Goal: Task Accomplishment & Management: Use online tool/utility

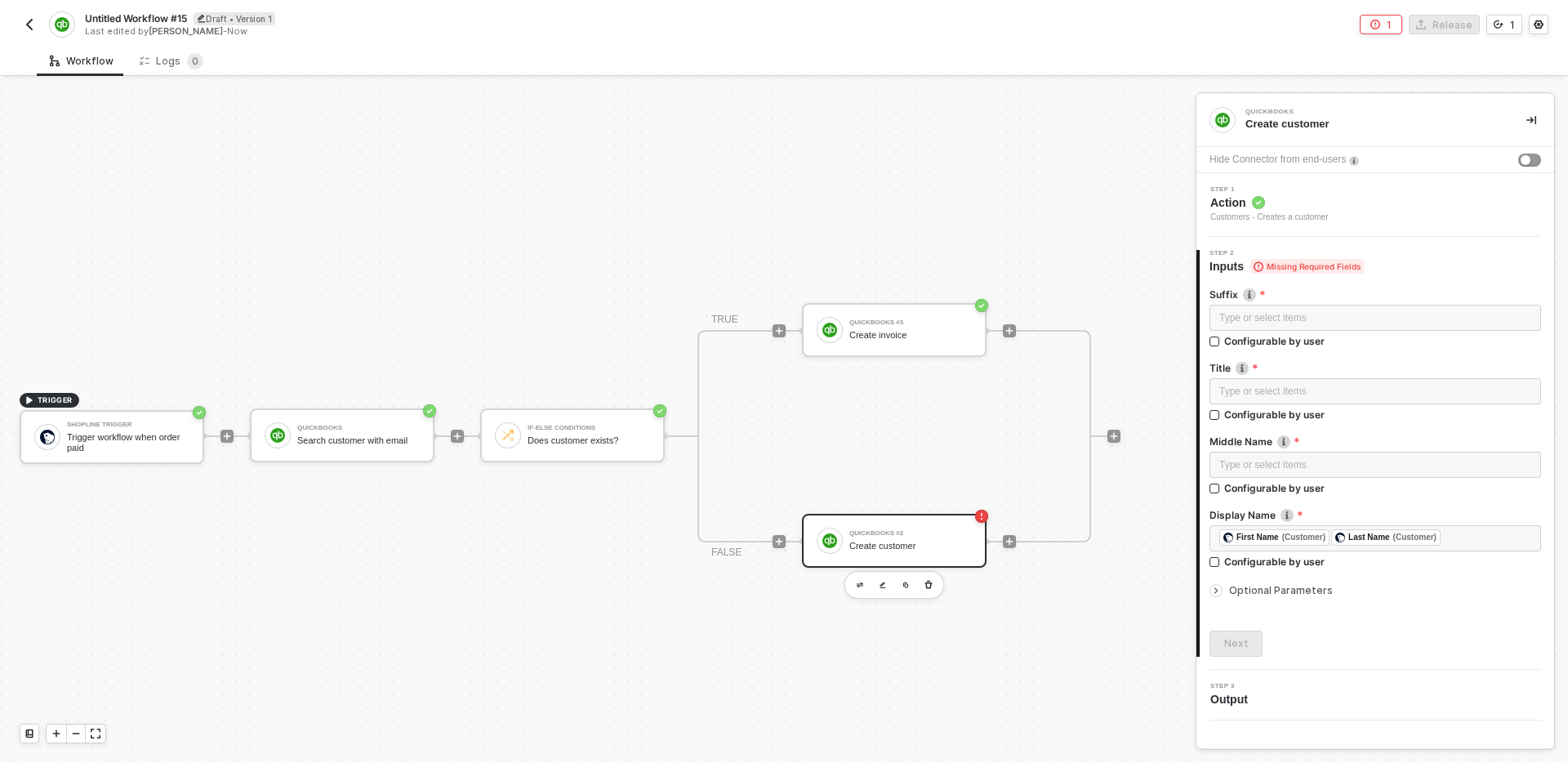
scroll to position [30, 27]
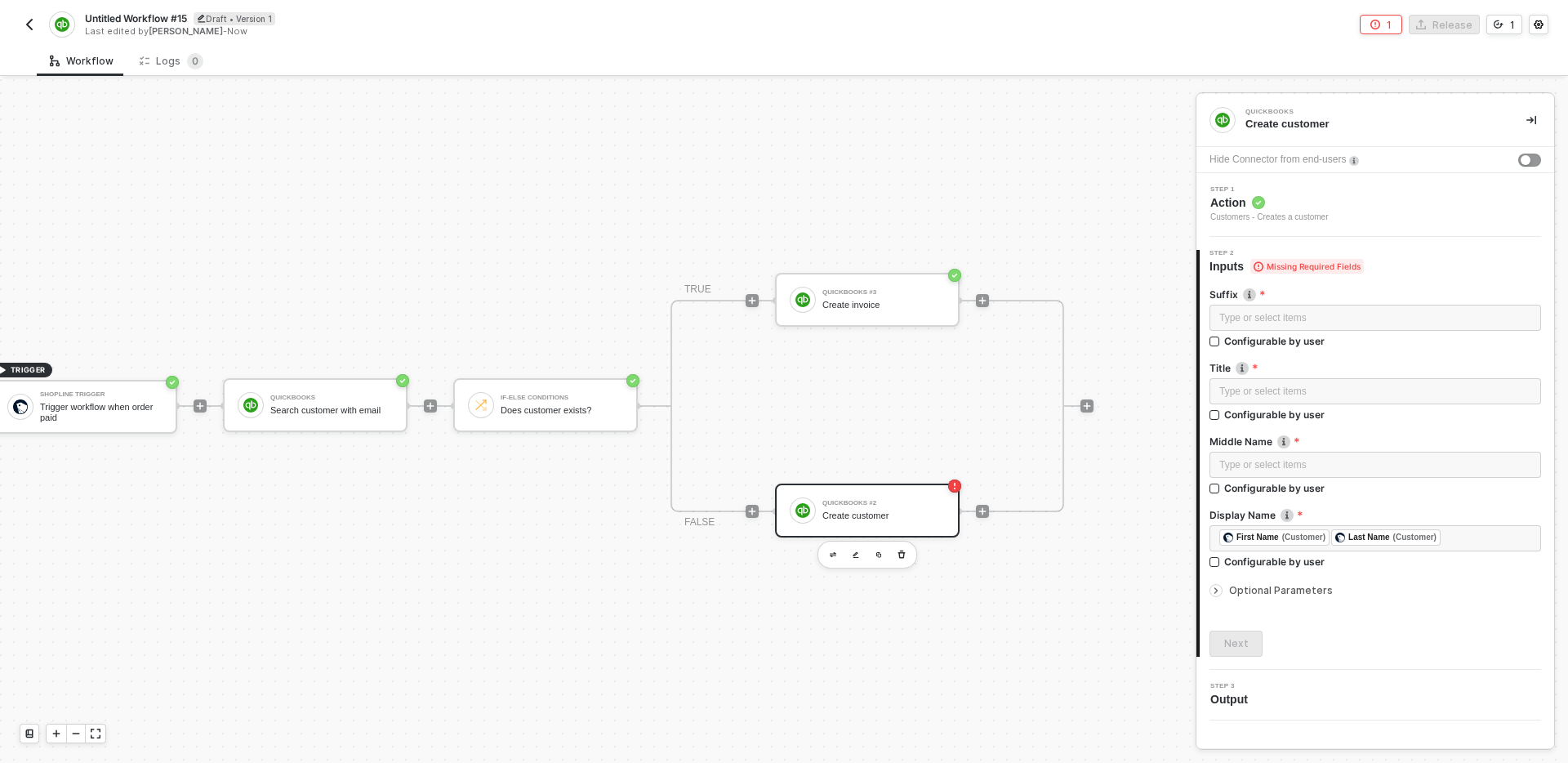
click at [911, 378] on div "TRUE QuickBooks #3 Create invoice FALSE QuickBooks #2 Create customer" at bounding box center [867, 406] width 394 height 213
drag, startPoint x: 988, startPoint y: 380, endPoint x: 922, endPoint y: 326, distance: 85.3
click at [922, 326] on div "TRUE QuickBooks #3 Create invoice FALSE QuickBooks #2 Create customer" at bounding box center [867, 406] width 394 height 213
drag, startPoint x: 1126, startPoint y: 607, endPoint x: 1026, endPoint y: 555, distance: 112.7
click at [1026, 555] on div "TRIGGER Shopline Trigger Trigger workflow when order paid QuickBooks Search cus…" at bounding box center [567, 406] width 1187 height 714
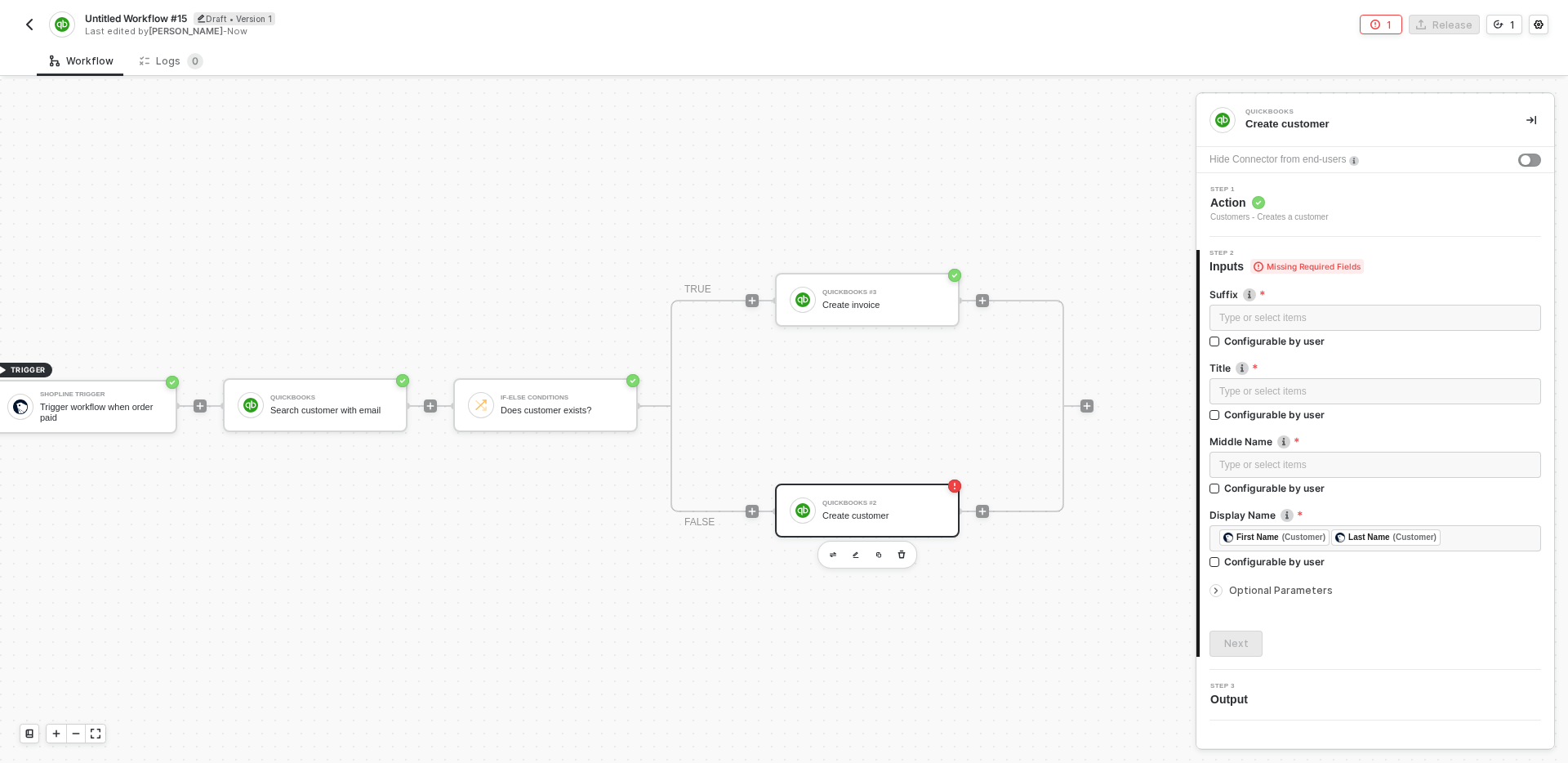
click at [996, 578] on div "TRIGGER Shopline Trigger Trigger workflow when order paid QuickBooks Search cus…" at bounding box center [567, 406] width 1187 height 714
click at [902, 523] on div "QuickBooks #2 Create customer" at bounding box center [884, 510] width 123 height 31
click at [1427, 640] on div "Next" at bounding box center [1375, 644] width 332 height 26
click at [1006, 577] on div "TRIGGER Shopline Trigger Trigger workflow when order paid QuickBooks Search cus…" at bounding box center [567, 406] width 1187 height 714
click at [1225, 603] on div "Suffix Type or select items ﻿ Configurable by user Title Type or select items ﻿…" at bounding box center [1375, 466] width 332 height 382
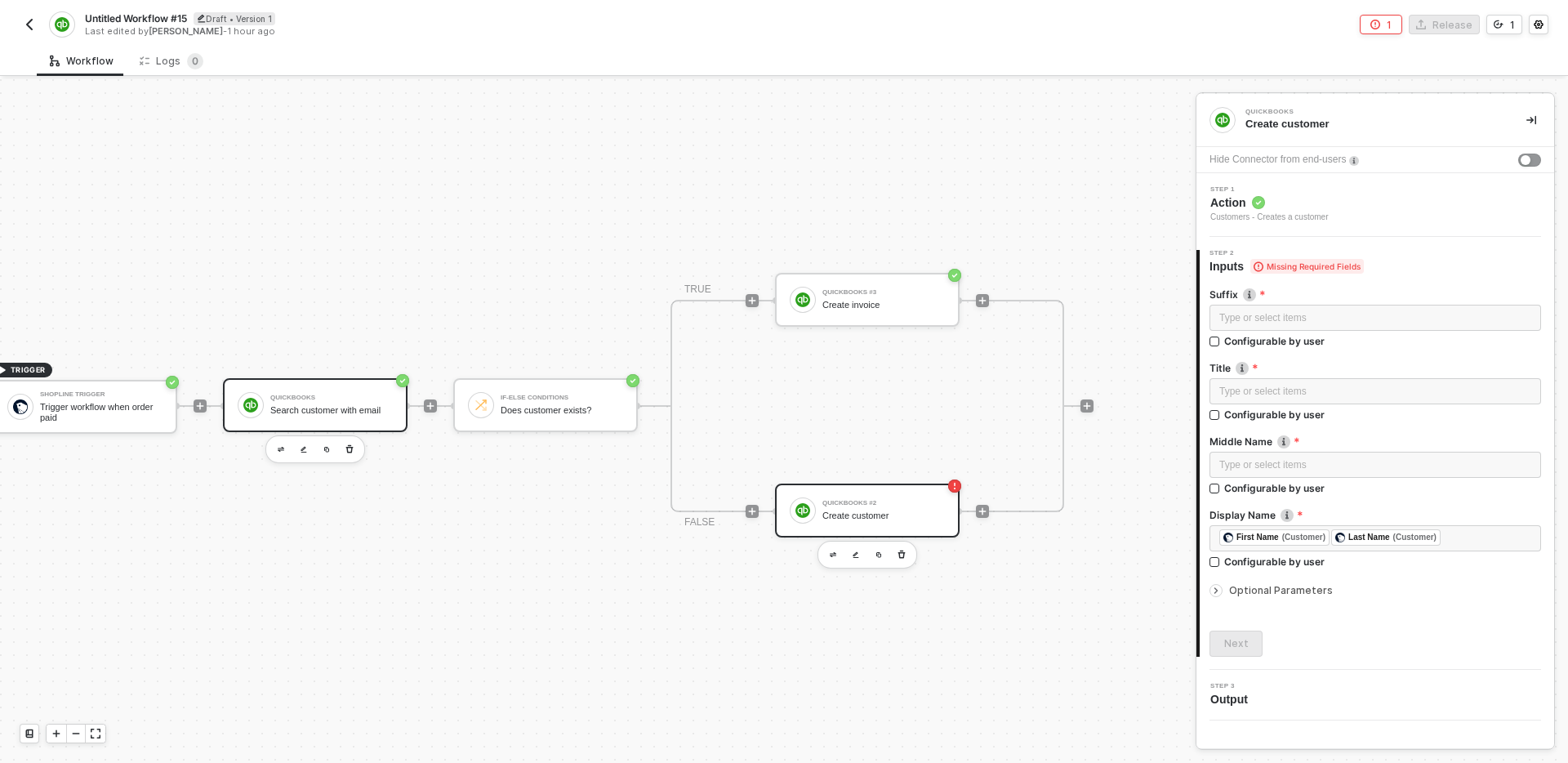
click at [353, 411] on div "Search customer with email" at bounding box center [331, 411] width 123 height 10
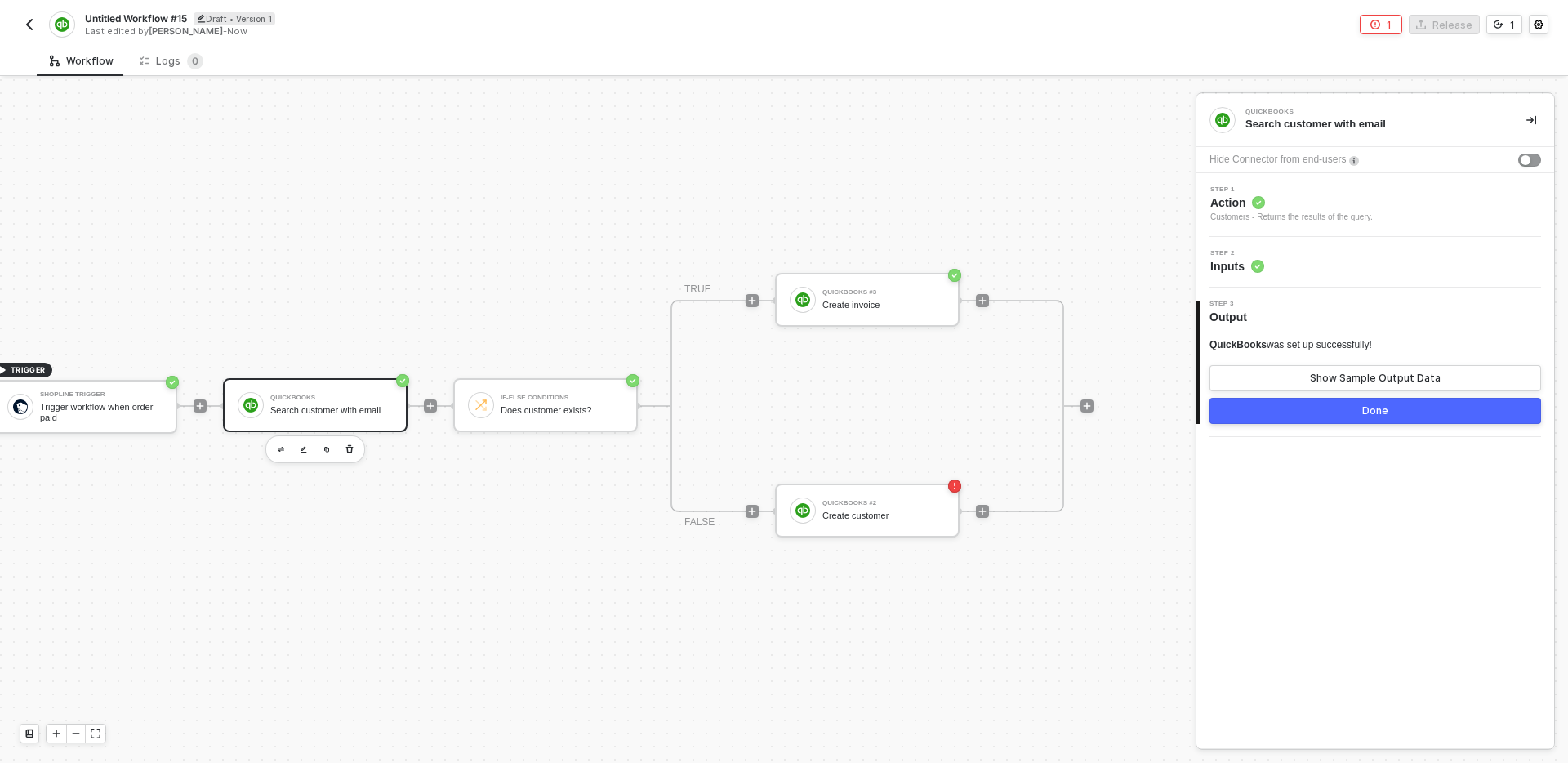
click at [1261, 263] on circle at bounding box center [1258, 266] width 13 height 13
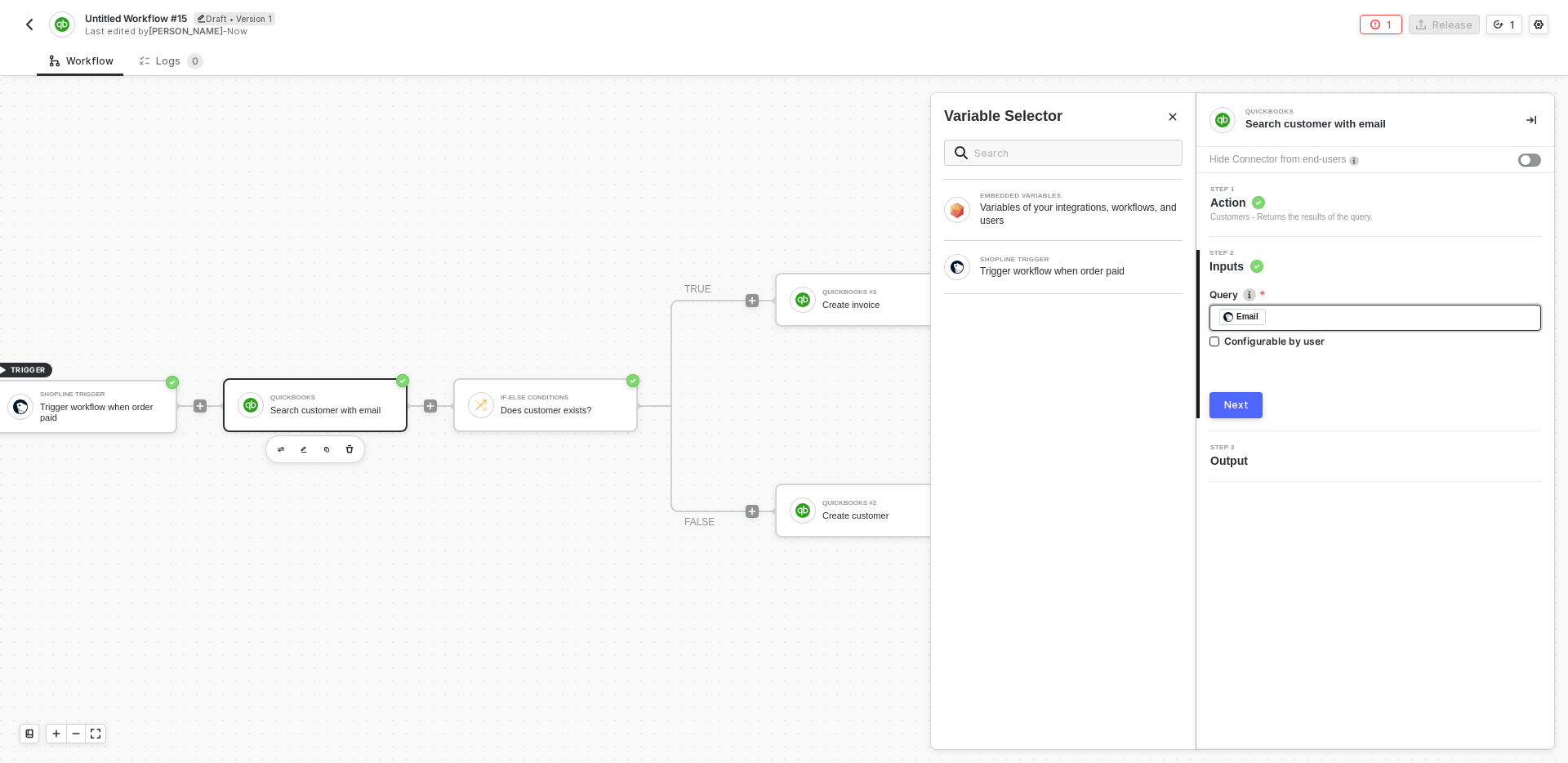
click at [1317, 318] on div "﻿ ﻿ Email ﻿" at bounding box center [1376, 317] width 312 height 18
click at [1126, 358] on div "EMBEDDED VARIABLES Variables of your integrations, workflows, and users SHOPLIN…" at bounding box center [1063, 438] width 265 height 622
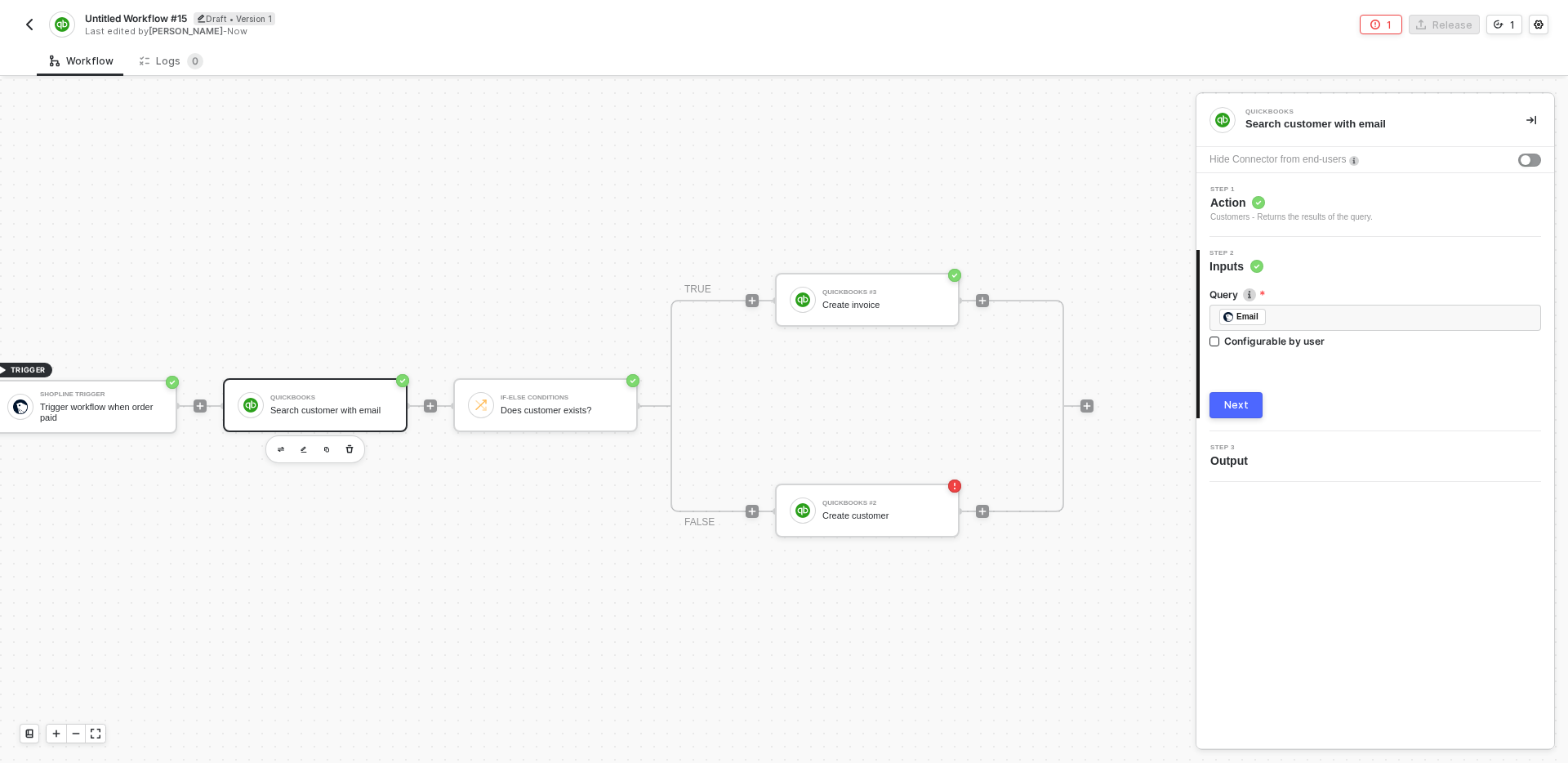
click at [1336, 544] on div "QuickBooks Search customer with email Hide Connector from end-users Step 1 Acti…" at bounding box center [1375, 421] width 357 height 654
click at [1325, 400] on div "Next" at bounding box center [1375, 405] width 332 height 26
click at [861, 505] on div "QuickBooks #2" at bounding box center [884, 503] width 123 height 7
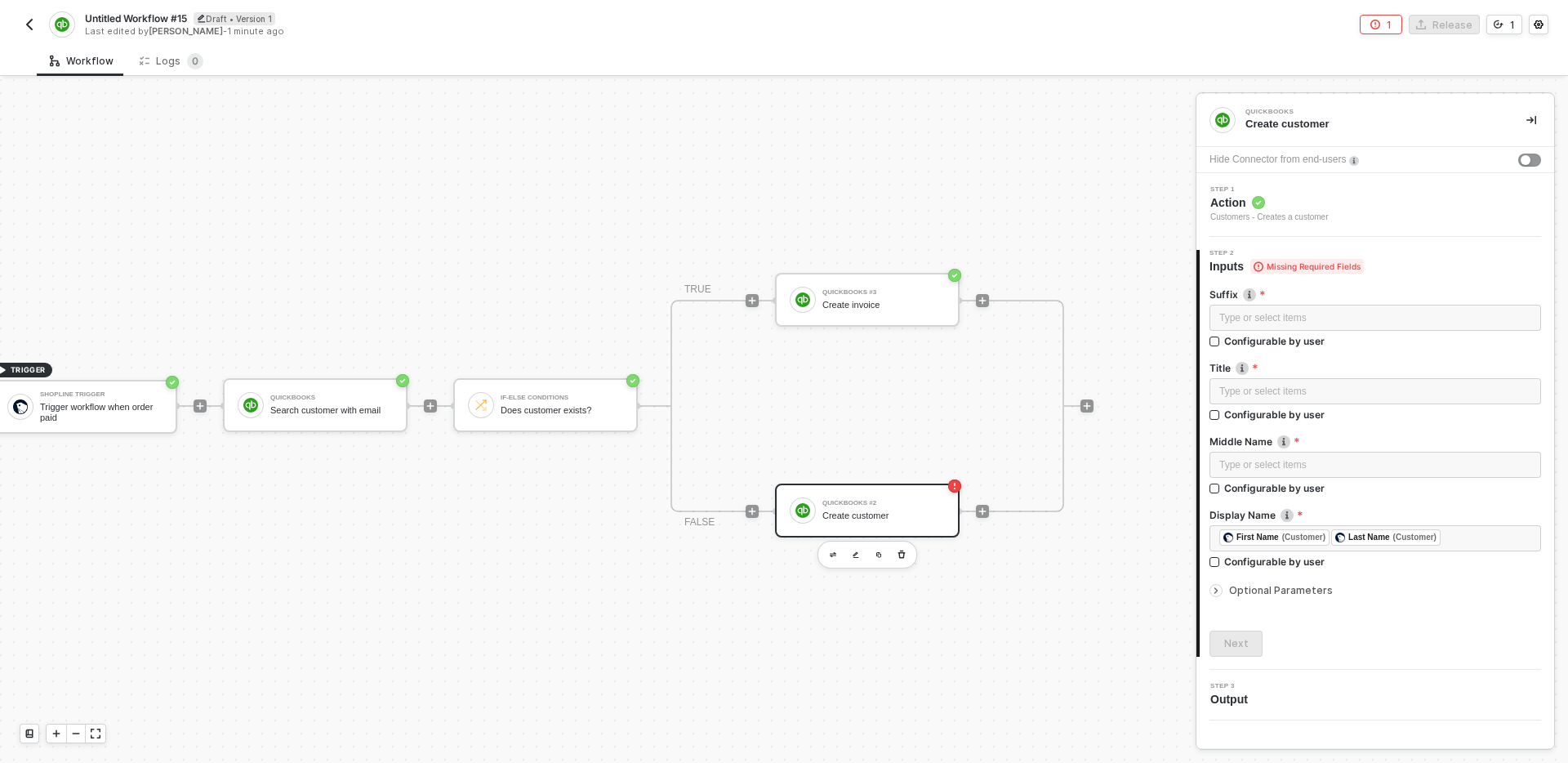
click at [1271, 595] on span "Optional Parameters" at bounding box center [1281, 590] width 104 height 12
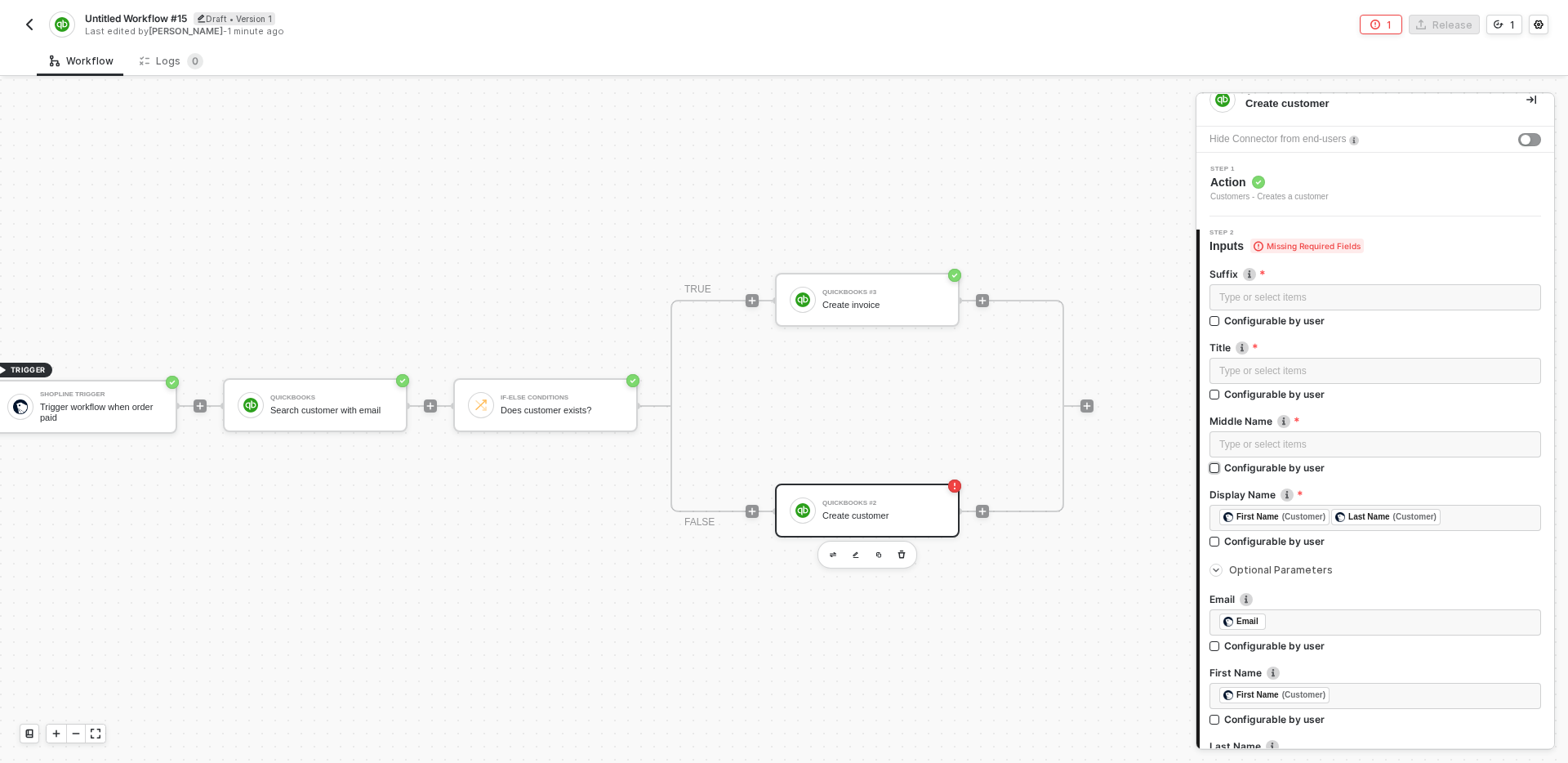
scroll to position [18, 0]
click at [1262, 580] on div "Primary email address." at bounding box center [1302, 575] width 125 height 20
click at [1301, 573] on span "Optional Parameters" at bounding box center [1281, 572] width 104 height 12
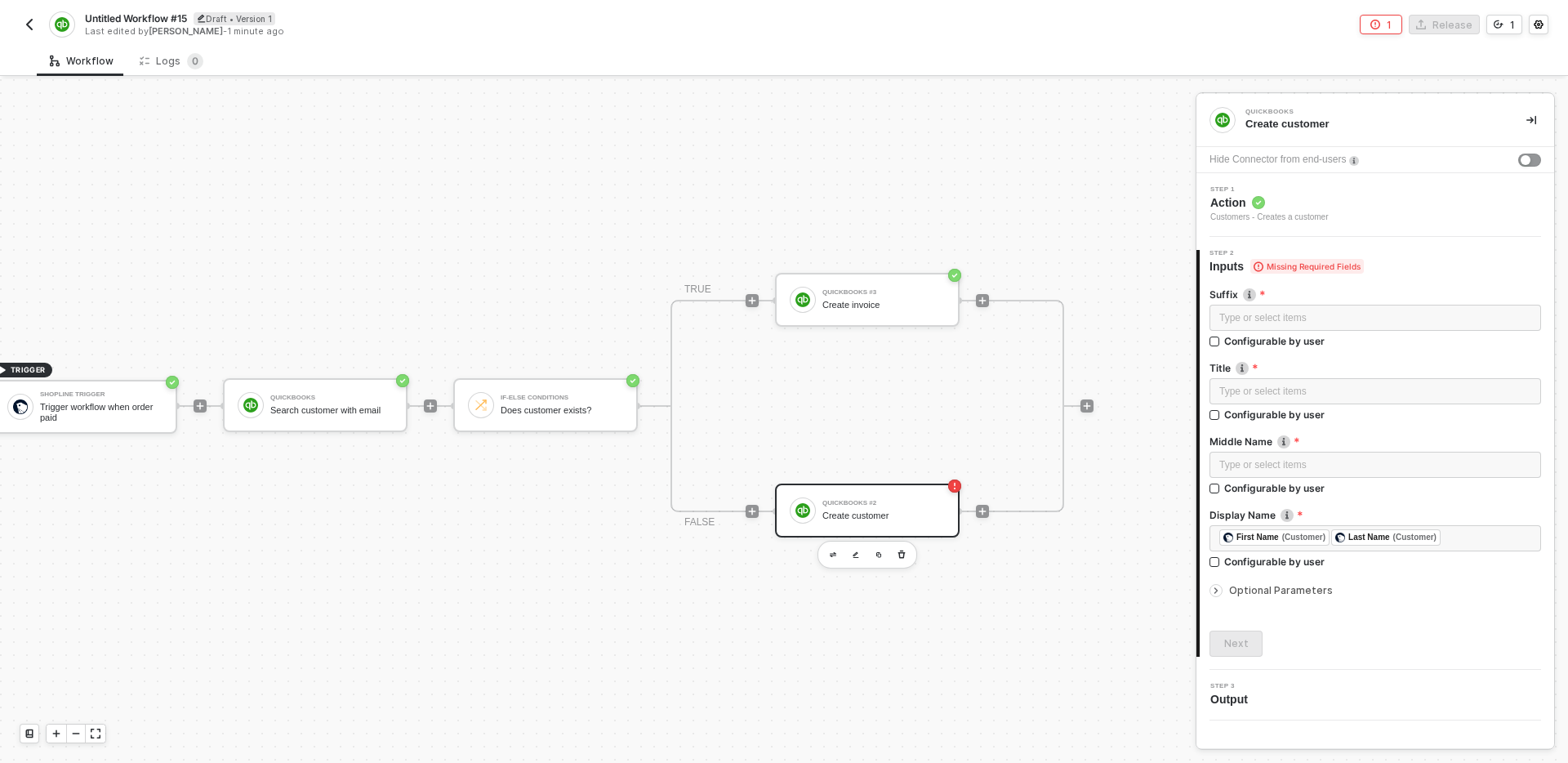
scroll to position [0, 0]
click at [315, 410] on div "Search customer with email" at bounding box center [331, 411] width 123 height 10
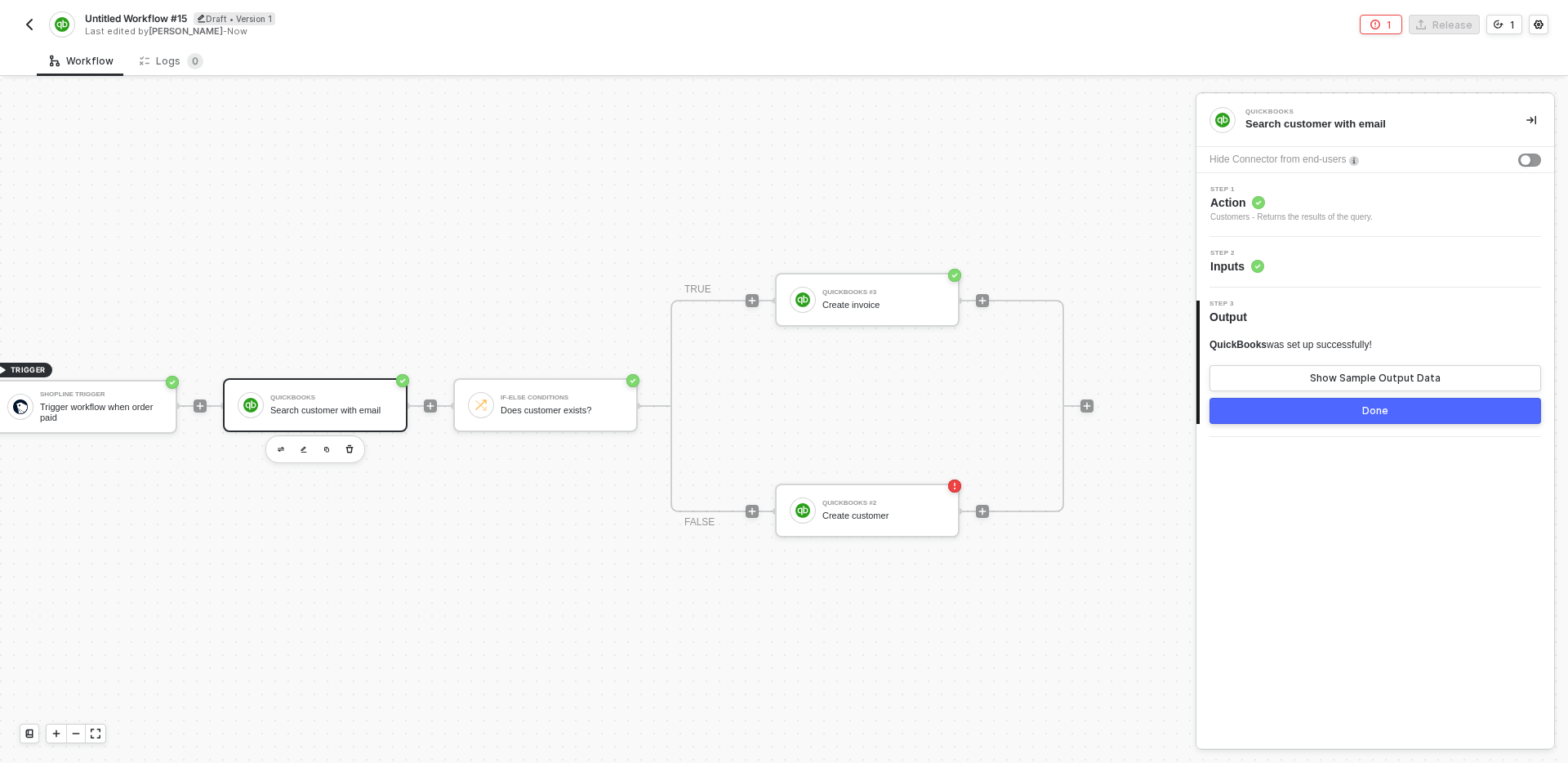
click at [1340, 257] on div "Step 2 Inputs" at bounding box center [1378, 262] width 354 height 25
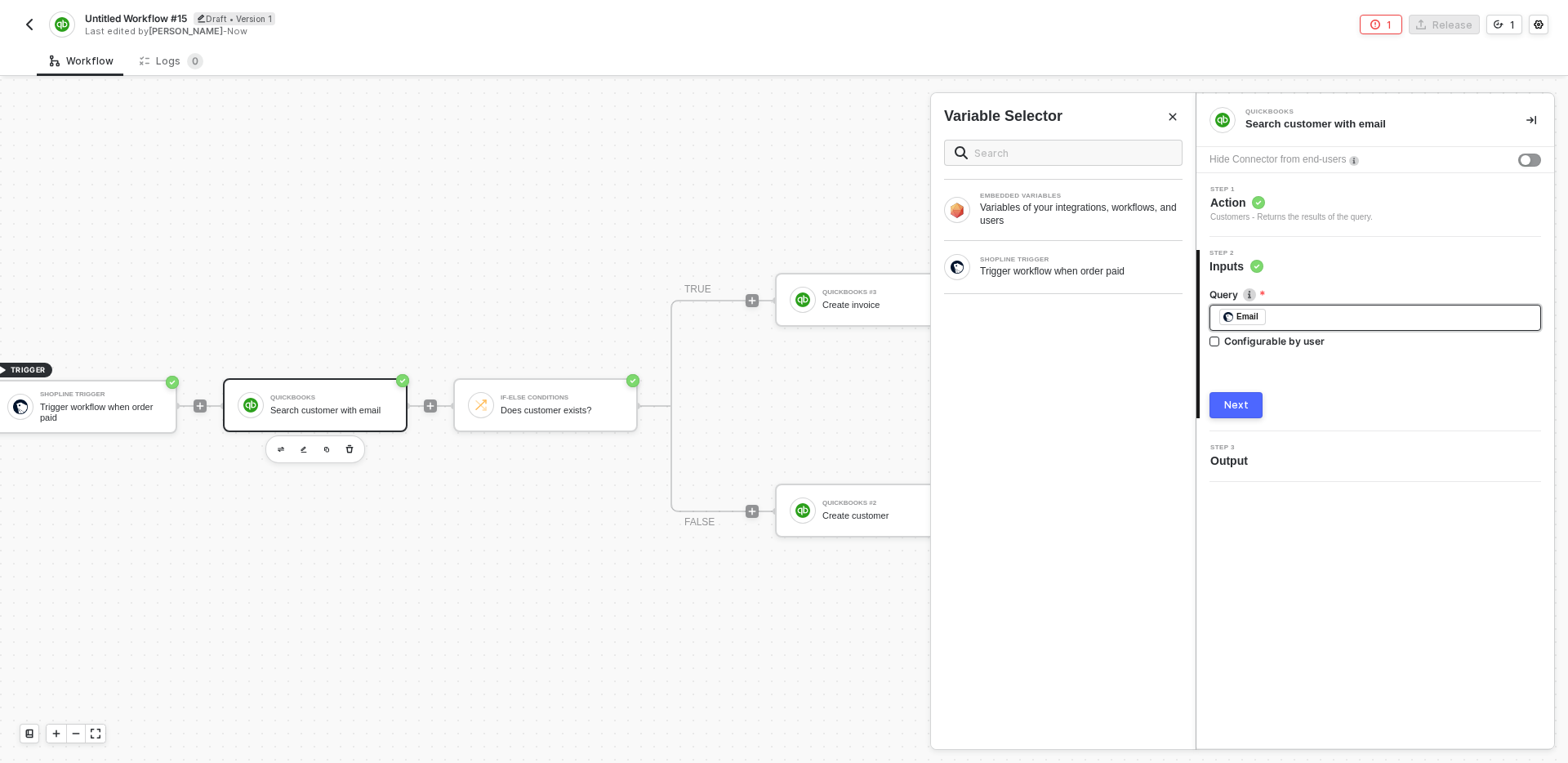
click at [1320, 309] on div "﻿ ﻿ Email ﻿" at bounding box center [1376, 317] width 312 height 18
click at [1335, 315] on div "﻿ ﻿ Email ﻿" at bounding box center [1376, 317] width 312 height 18
click at [1335, 315] on div "﻿ ﻿ Email gghfg" at bounding box center [1376, 317] width 312 height 18
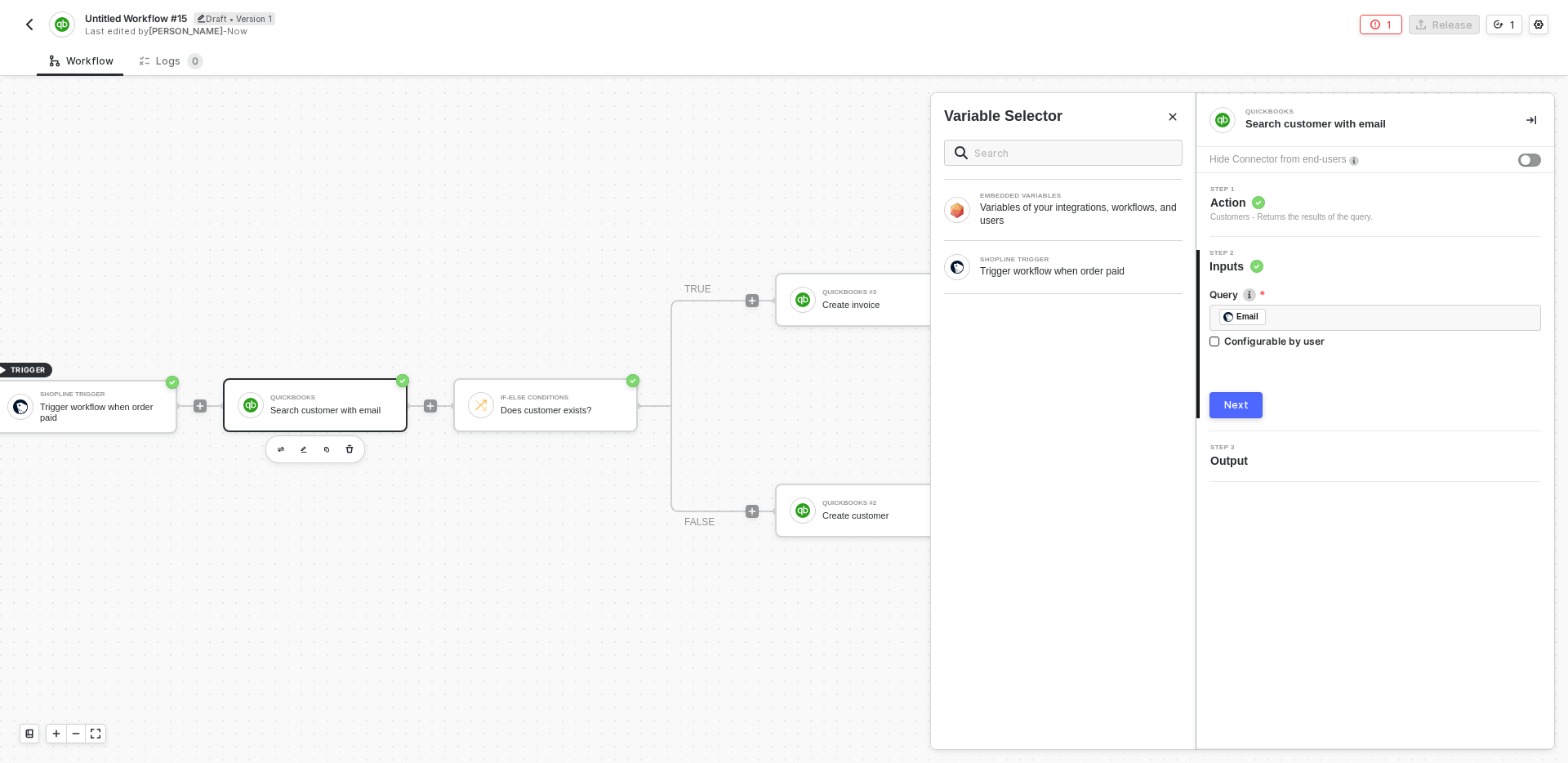
click at [1336, 381] on div "Query ﻿ ﻿ Email ﻿ Configurable by user Next" at bounding box center [1375, 346] width 332 height 144
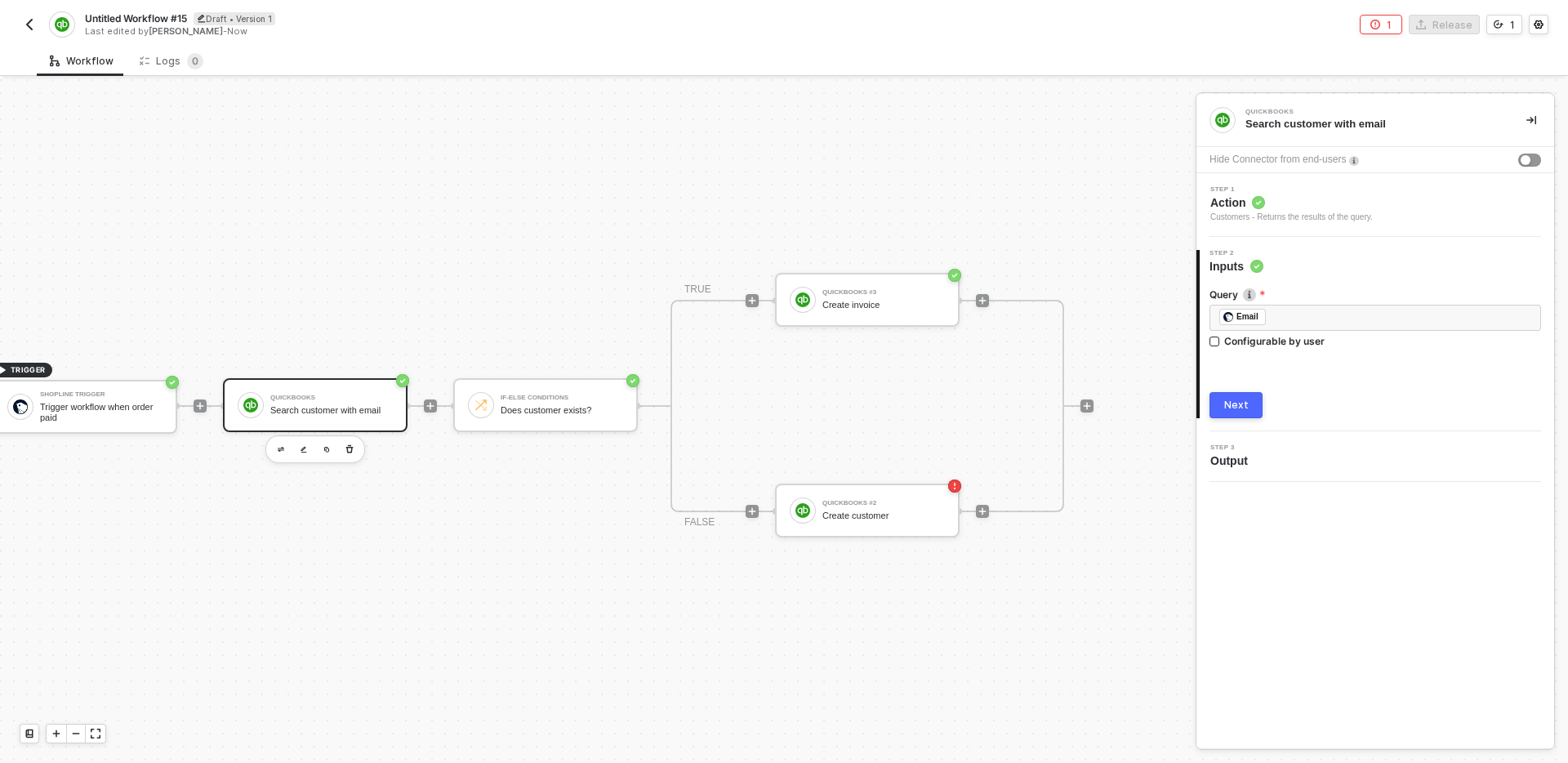
click at [1295, 368] on div "Query ﻿ ﻿ Email ﻿ Configurable by user Next" at bounding box center [1375, 346] width 332 height 144
click at [29, 730] on icon at bounding box center [29, 734] width 8 height 9
